Goal: Information Seeking & Learning: Check status

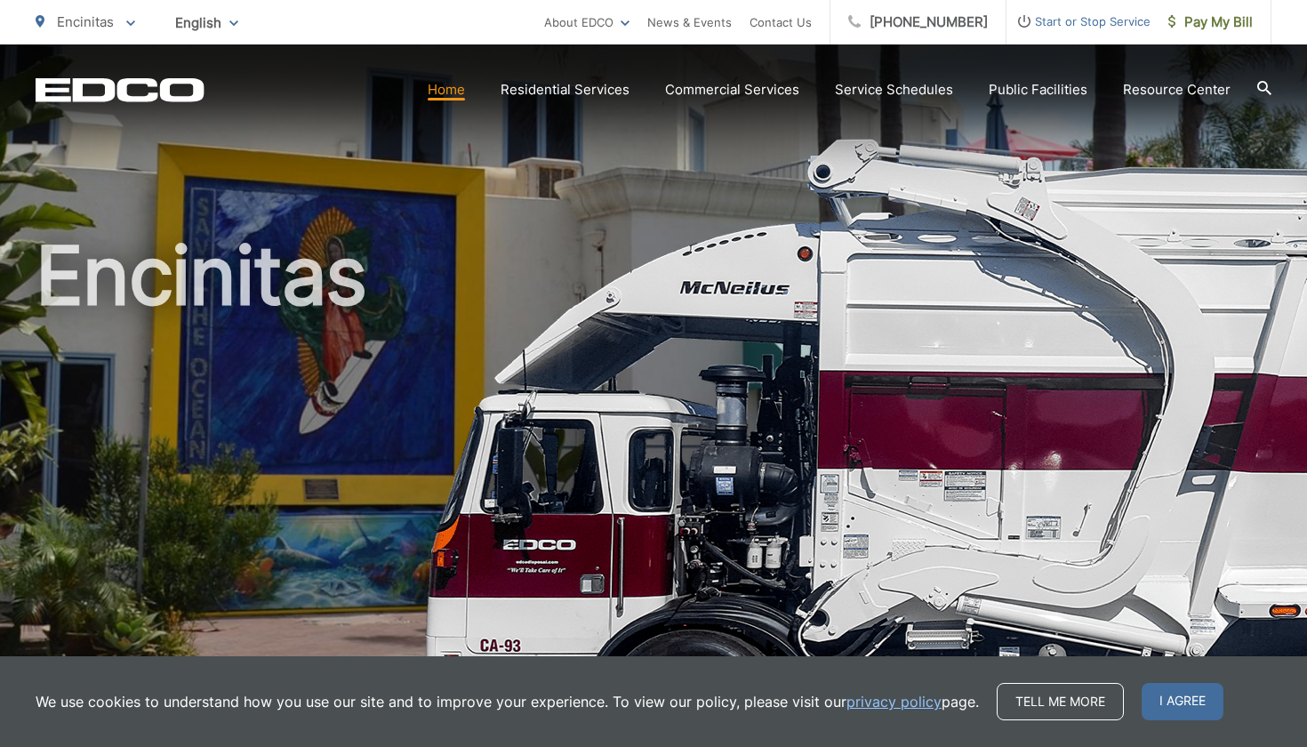
click at [1074, 177] on div "Encinitas" at bounding box center [654, 410] width 1236 height 733
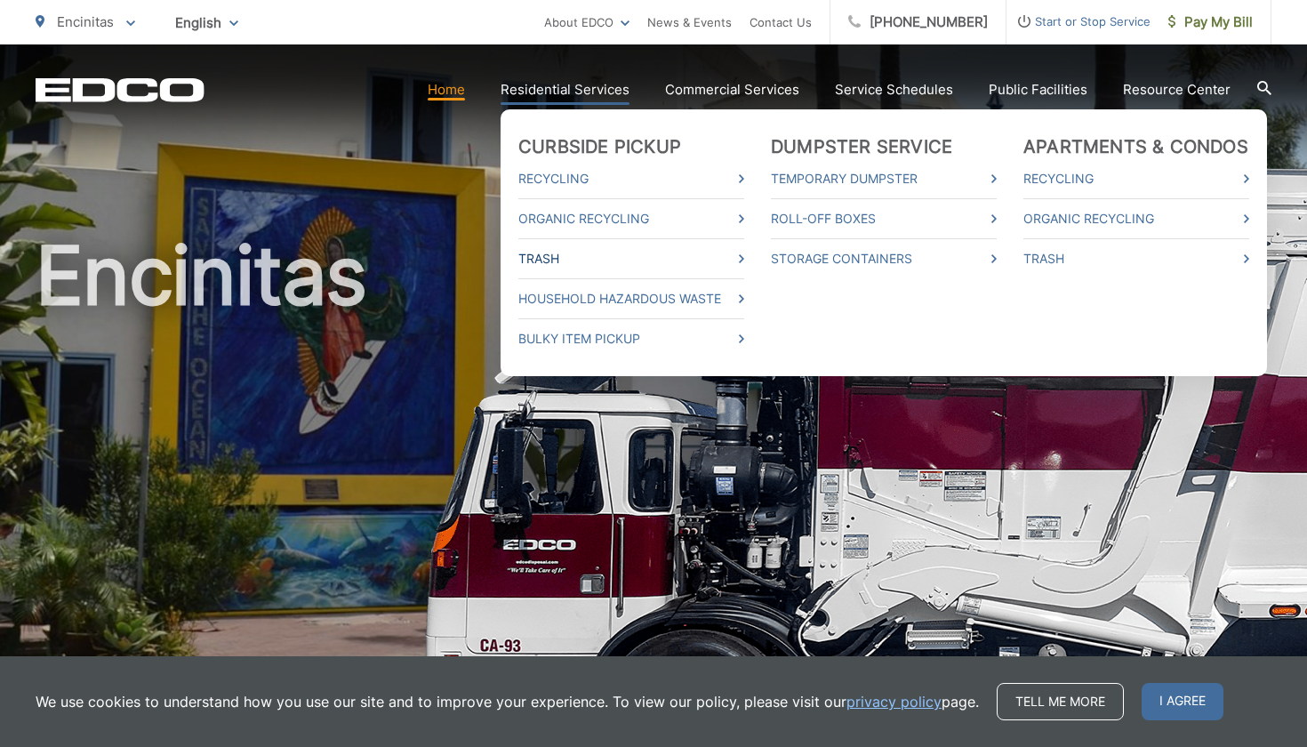
click at [576, 253] on link "Trash" at bounding box center [631, 258] width 226 height 21
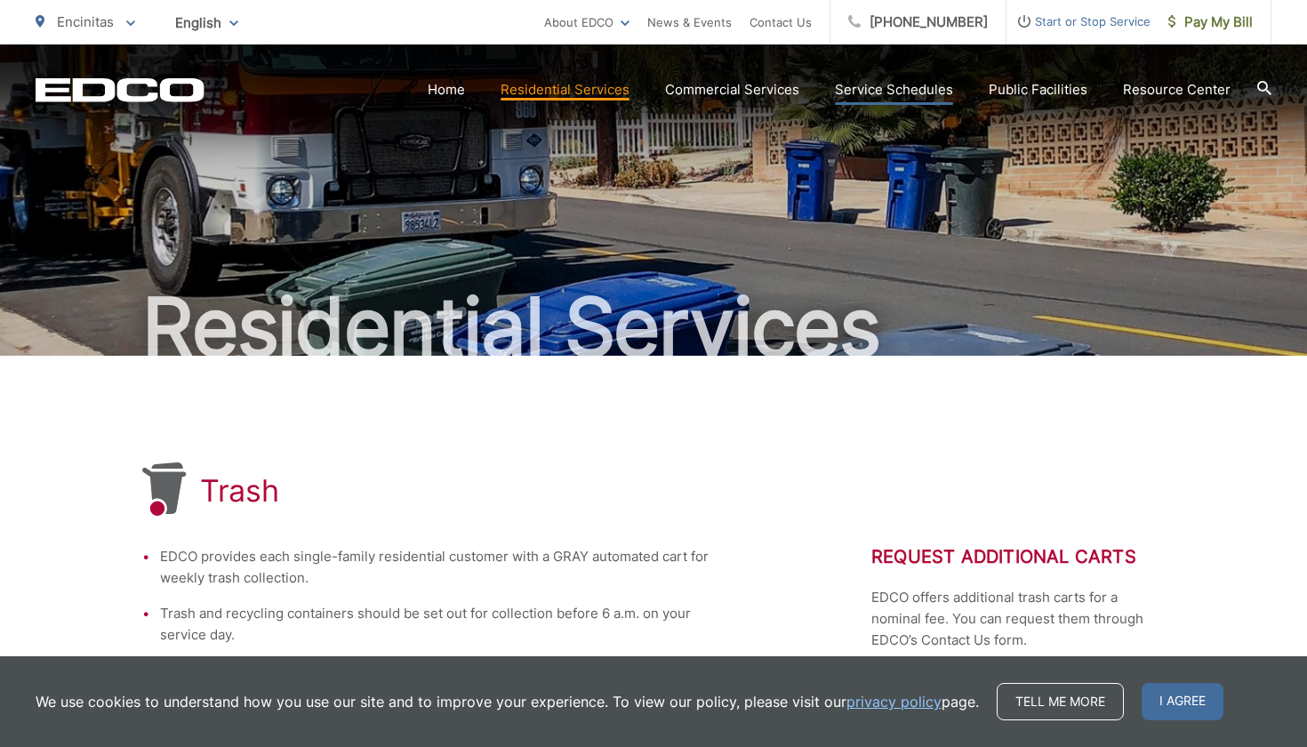
click at [882, 89] on link "Service Schedules" at bounding box center [894, 89] width 118 height 21
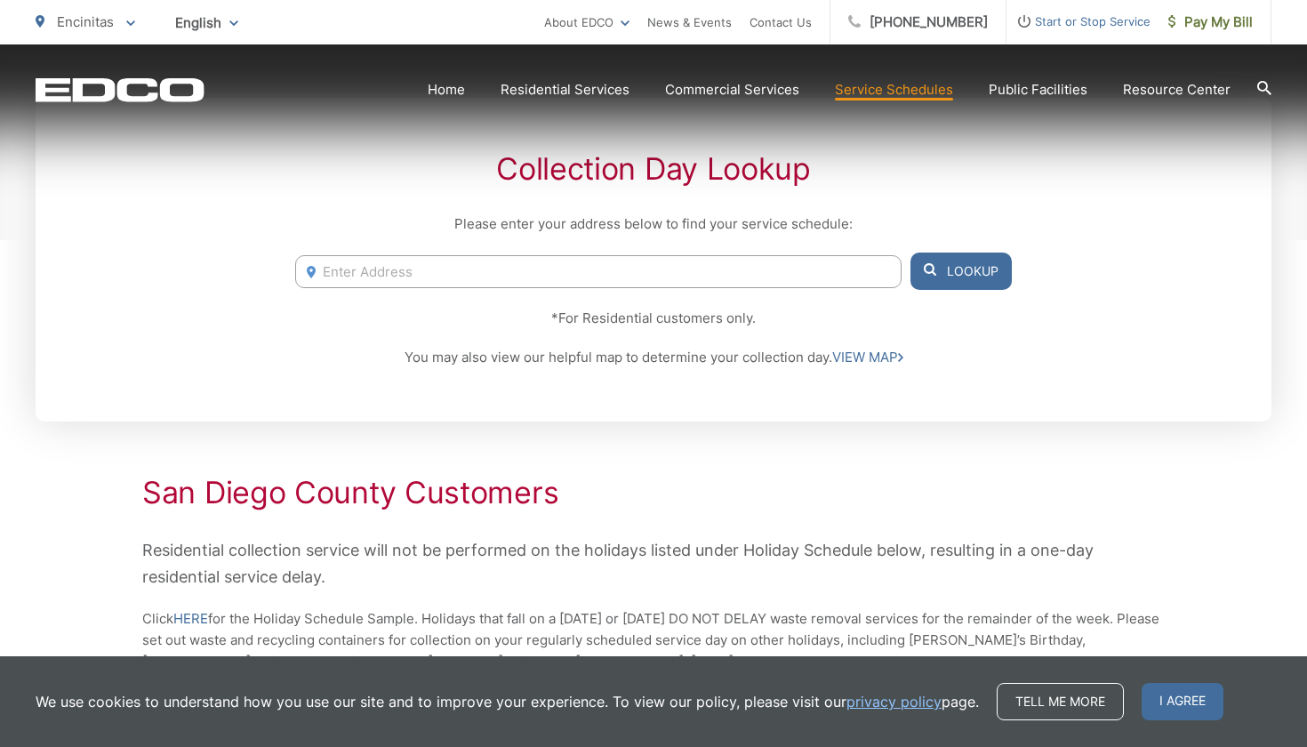
scroll to position [378, 0]
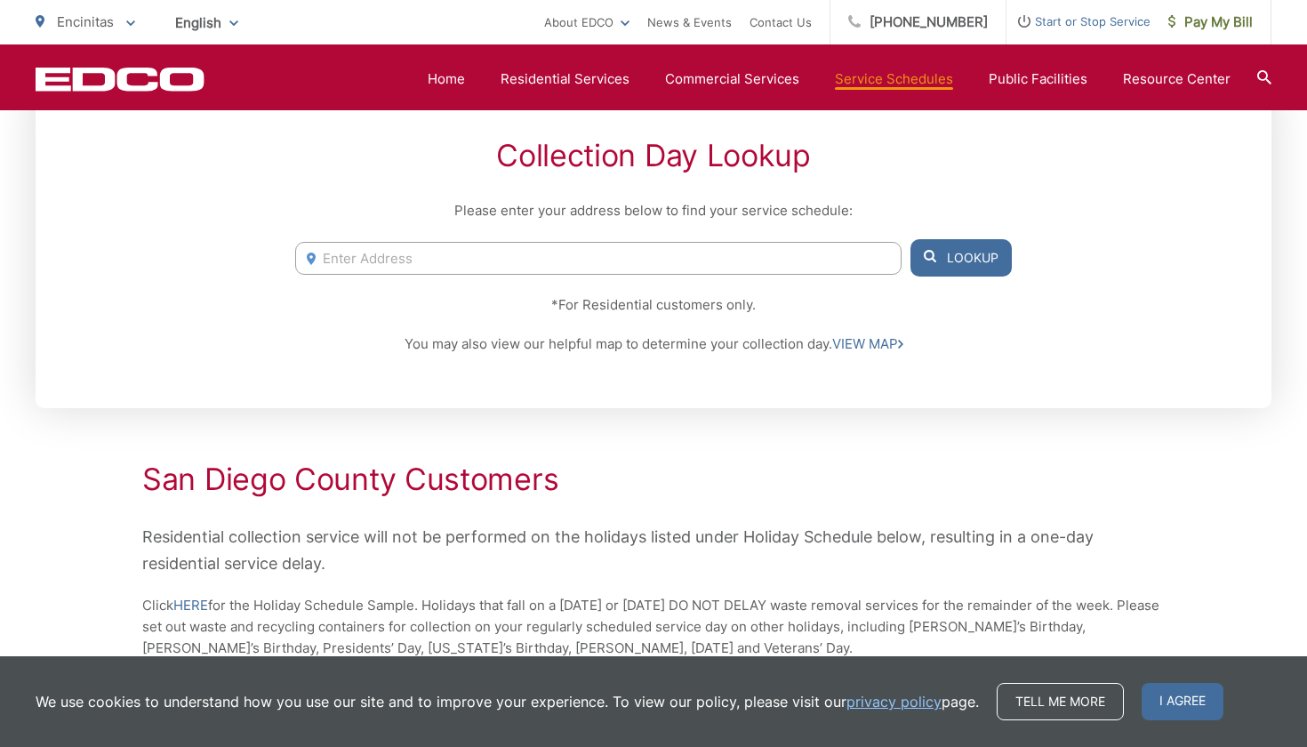
click at [628, 264] on input "Enter Address" at bounding box center [598, 258] width 606 height 33
click at [950, 260] on button "Lookup" at bounding box center [960, 257] width 101 height 37
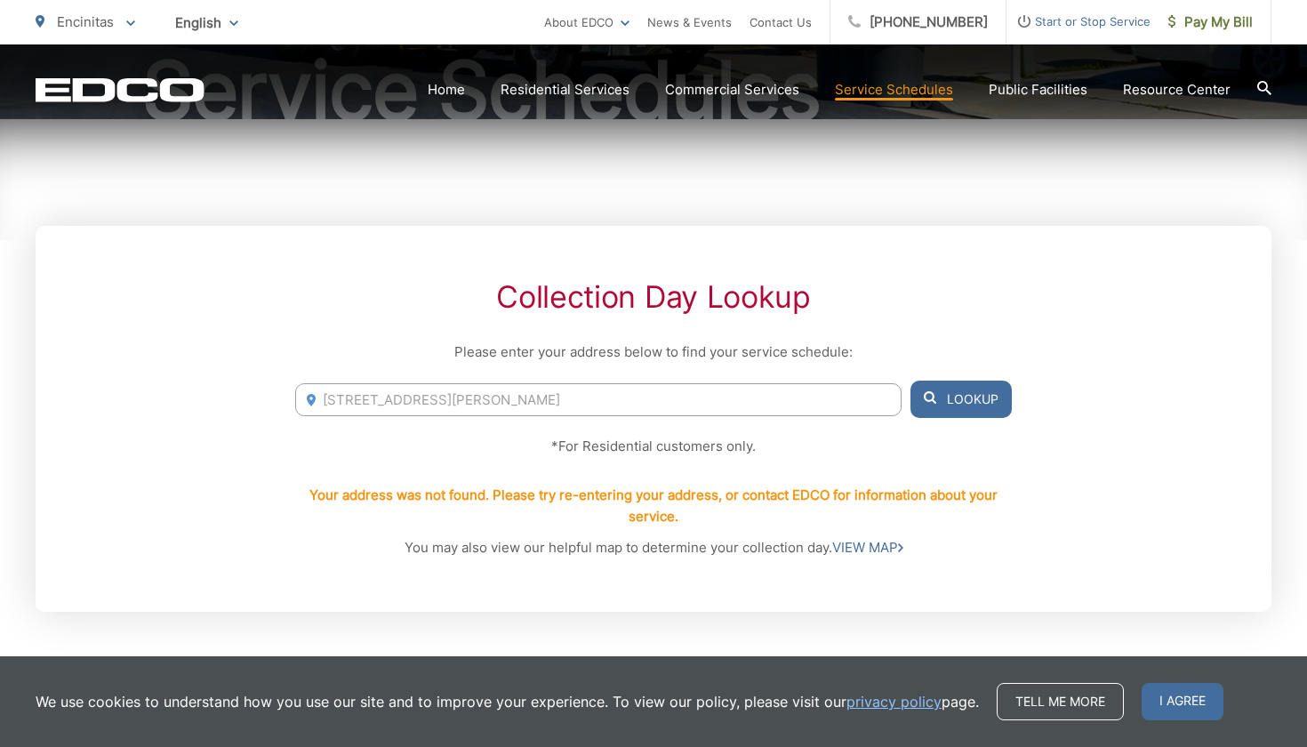
scroll to position [239, 0]
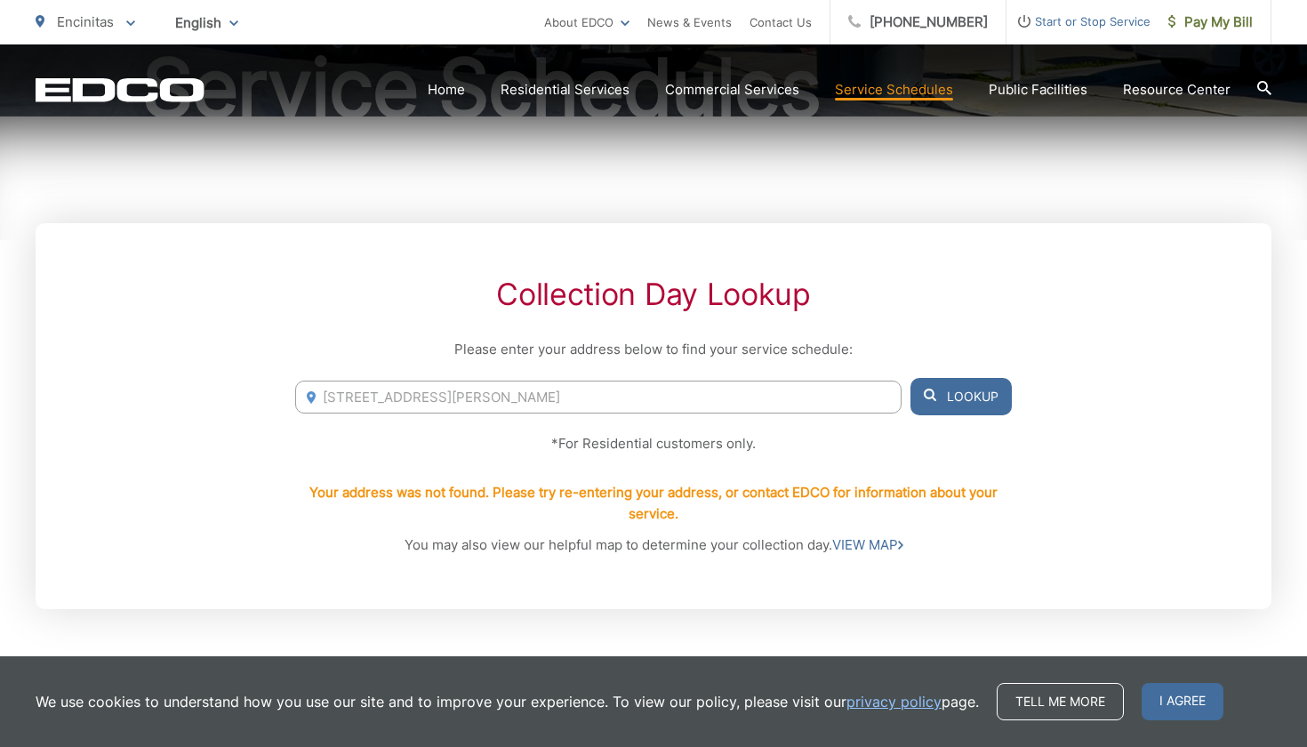
click at [816, 397] on input "222 w j street" at bounding box center [598, 396] width 606 height 33
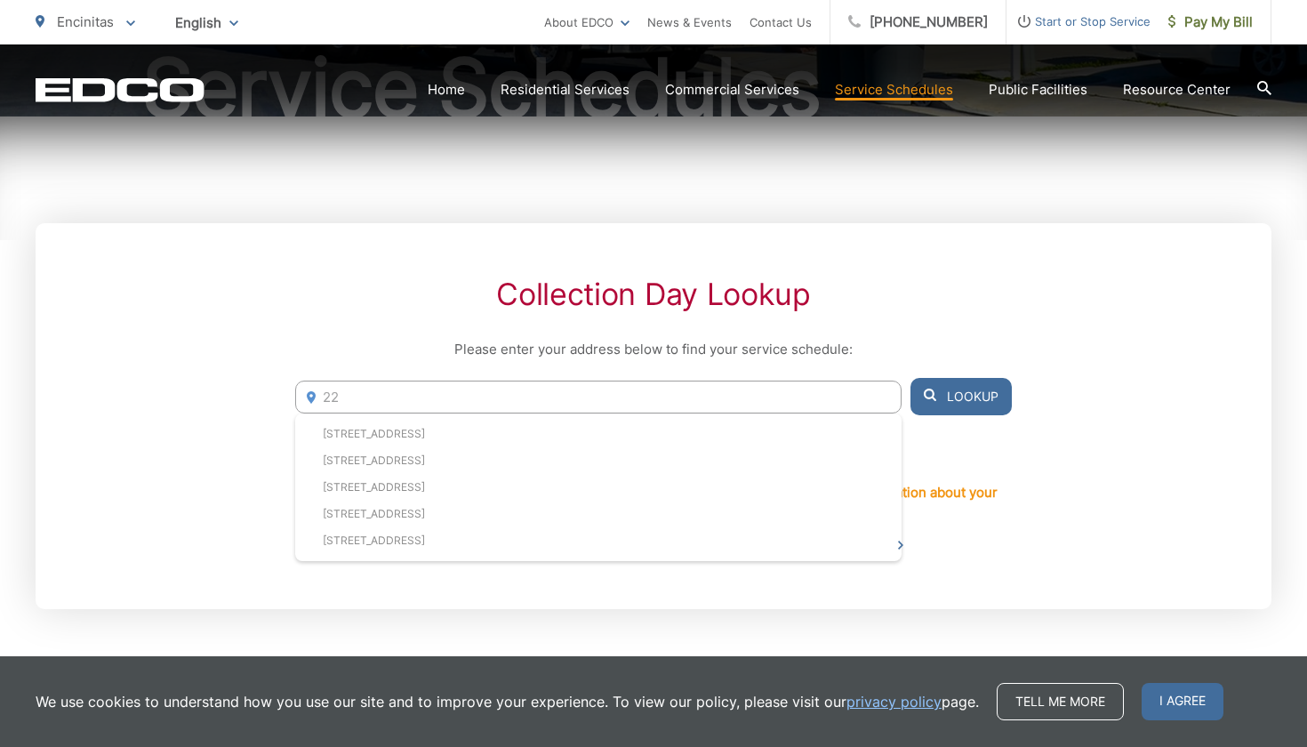
type input "2"
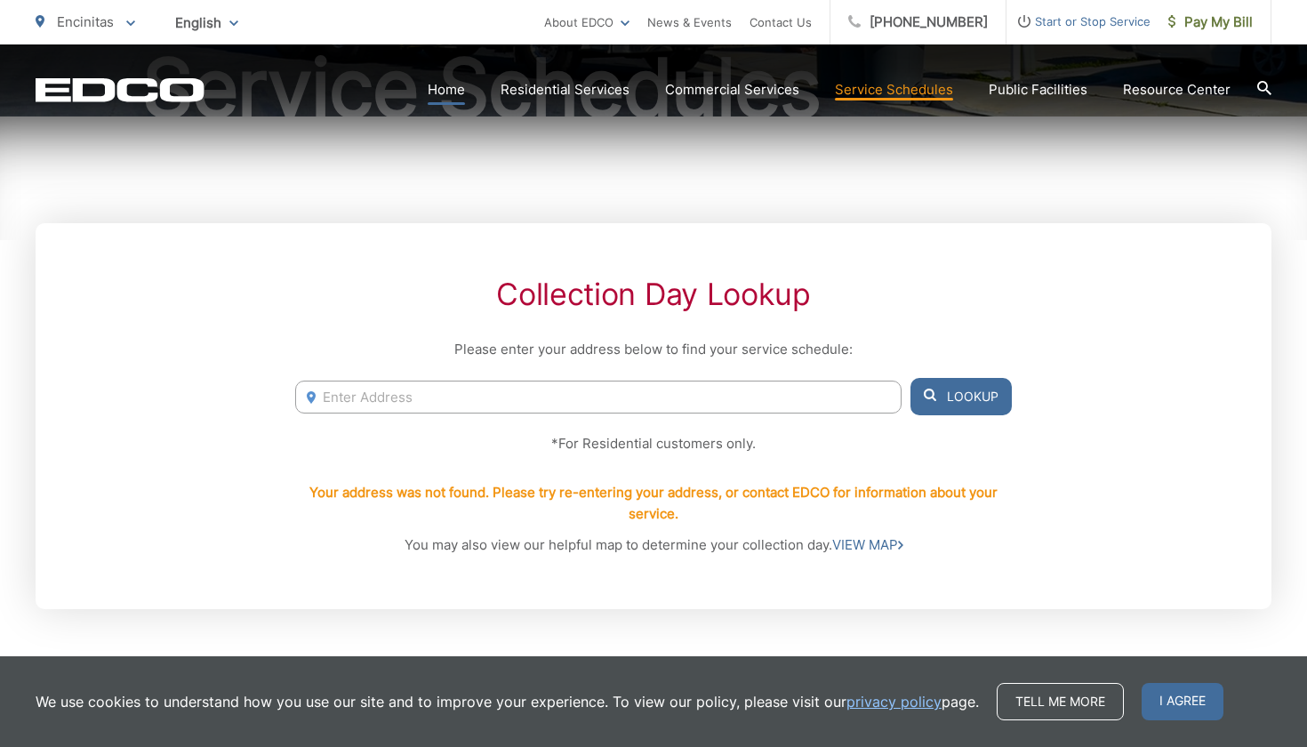
click at [458, 92] on link "Home" at bounding box center [446, 89] width 37 height 21
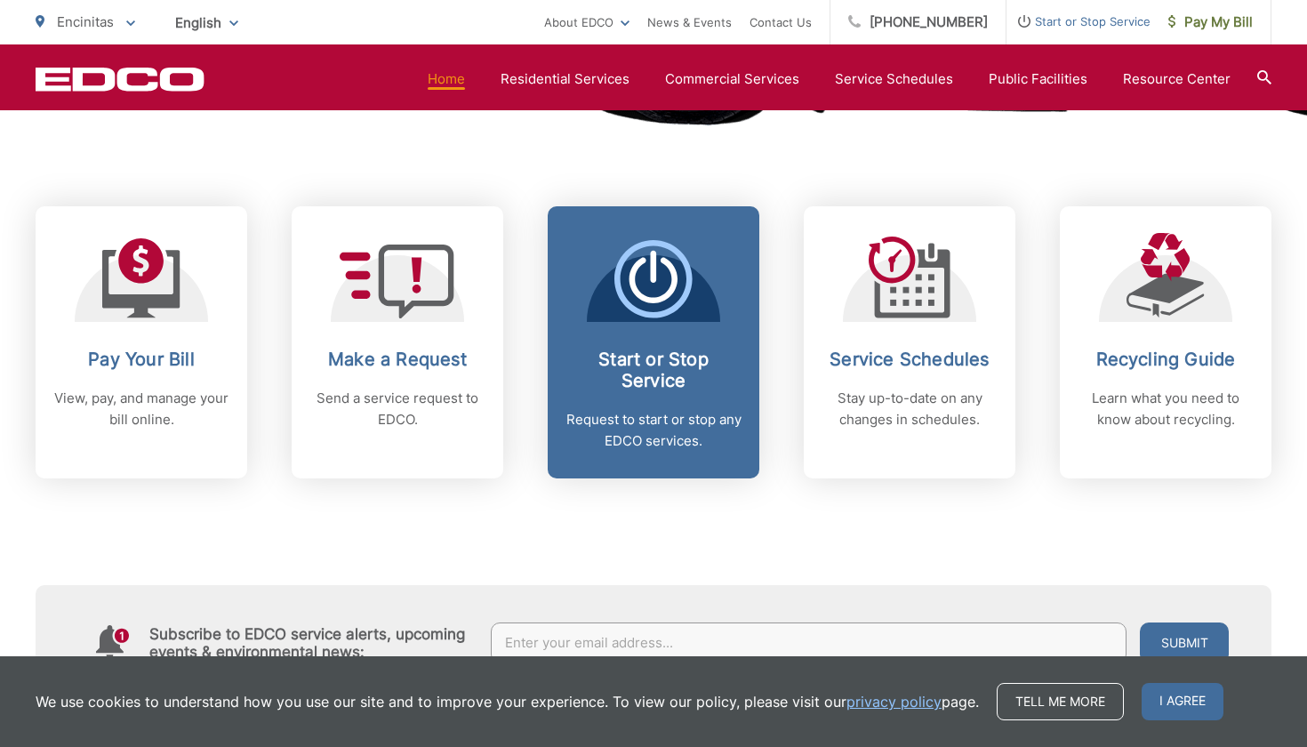
scroll to position [688, 0]
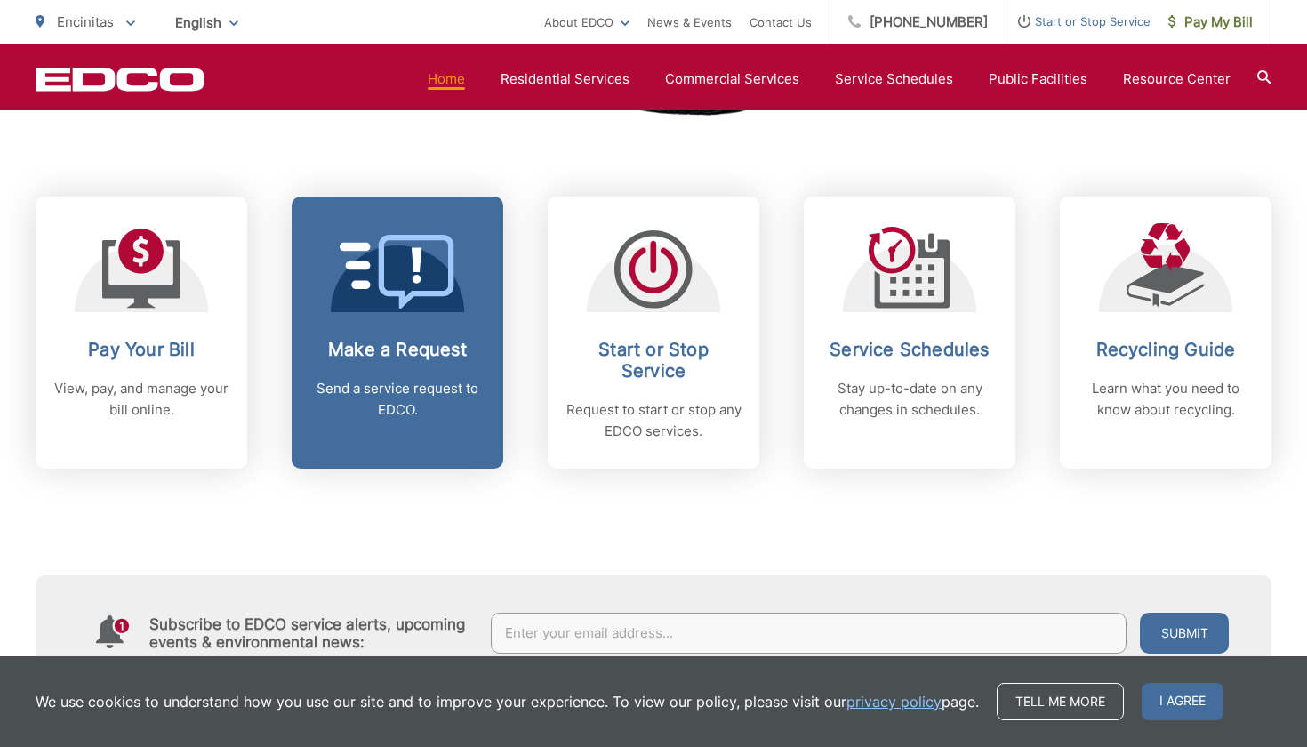
click at [440, 280] on icon at bounding box center [398, 272] width 116 height 74
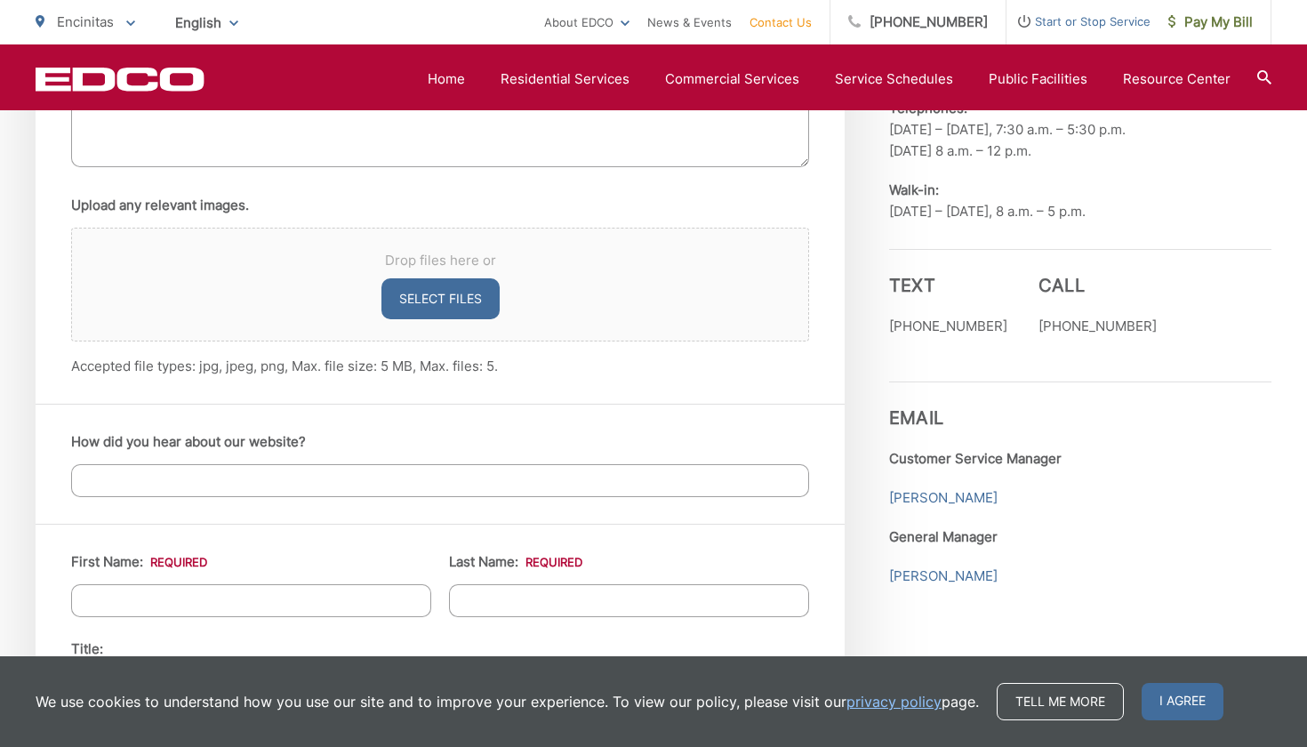
scroll to position [1262, 0]
